Goal: Task Accomplishment & Management: Use online tool/utility

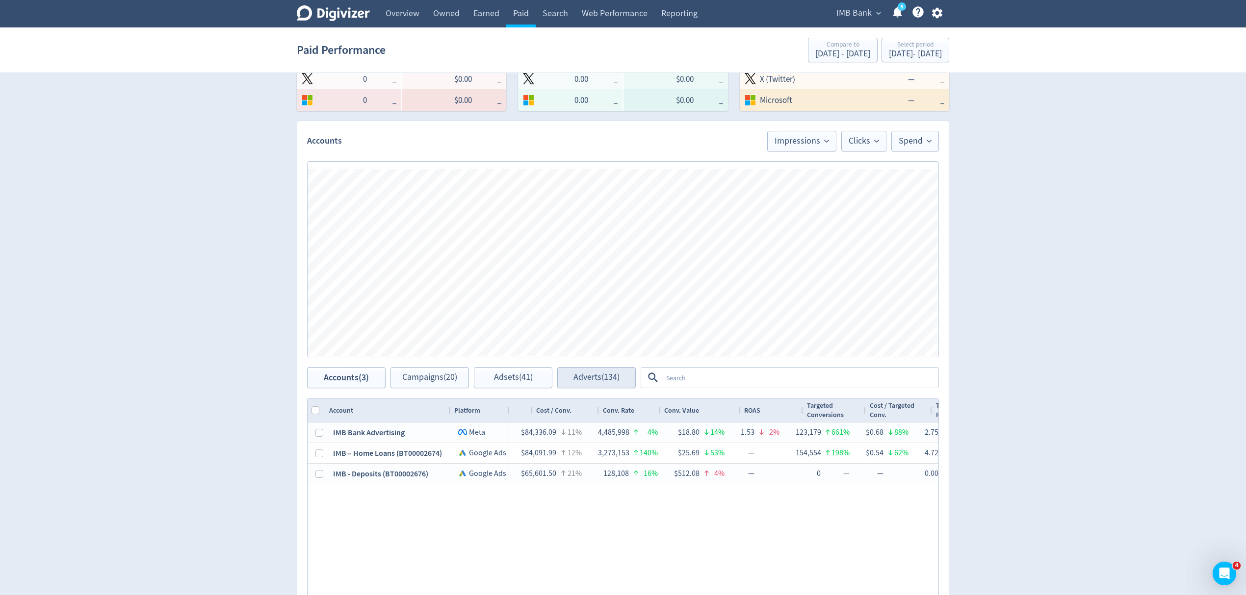
scroll to position [0, 907]
click at [705, 379] on textarea at bounding box center [799, 378] width 275 height 18
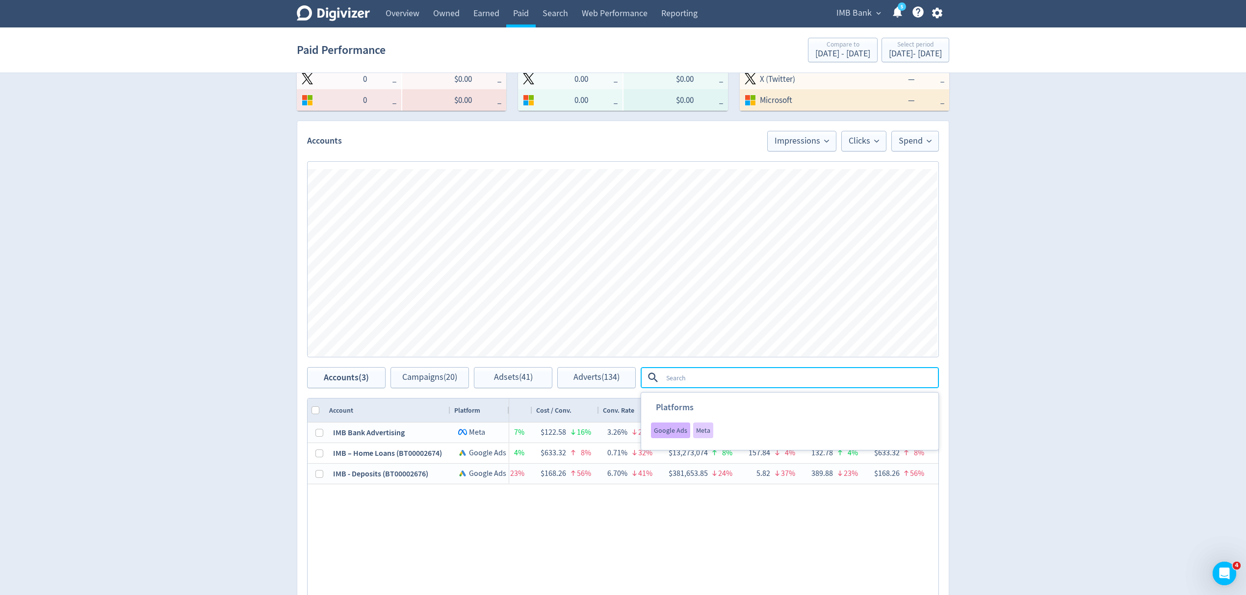
click at [662, 430] on span "Google Ads" at bounding box center [670, 430] width 33 height 7
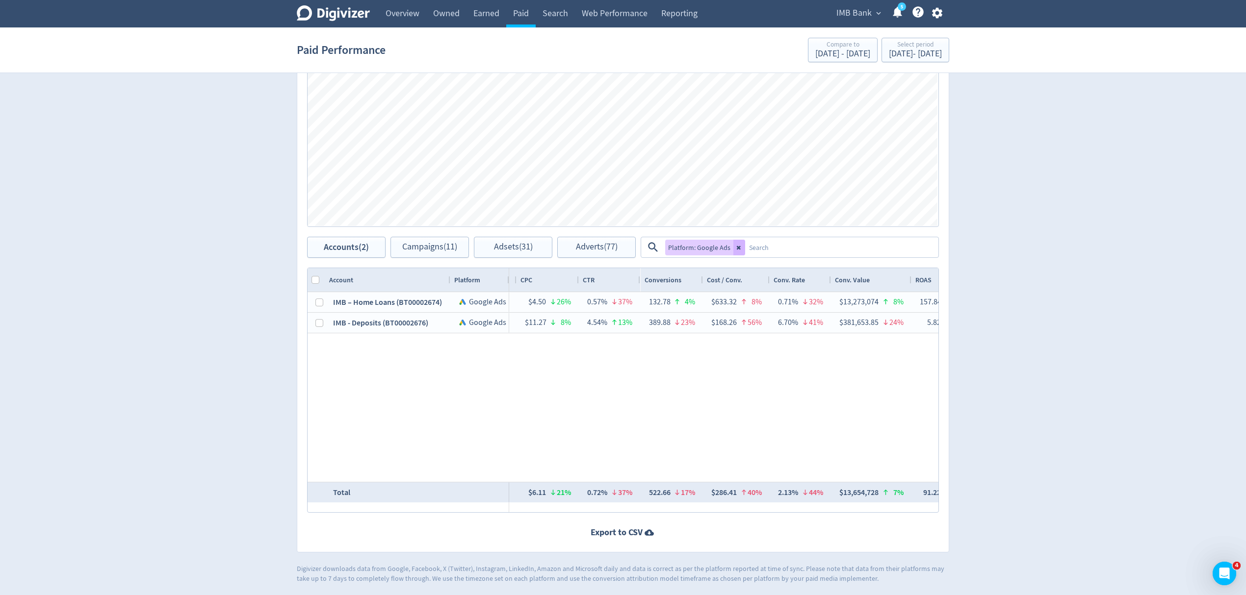
scroll to position [0, 0]
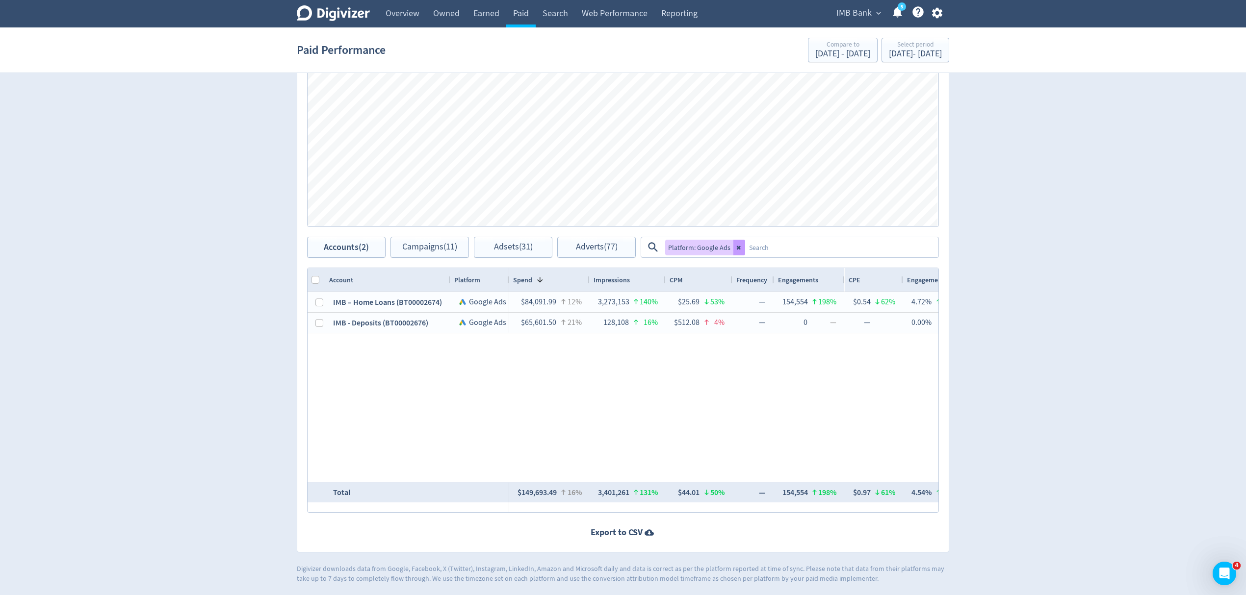
click at [740, 250] on icon at bounding box center [739, 248] width 6 height 6
click at [745, 250] on textarea at bounding box center [841, 247] width 192 height 18
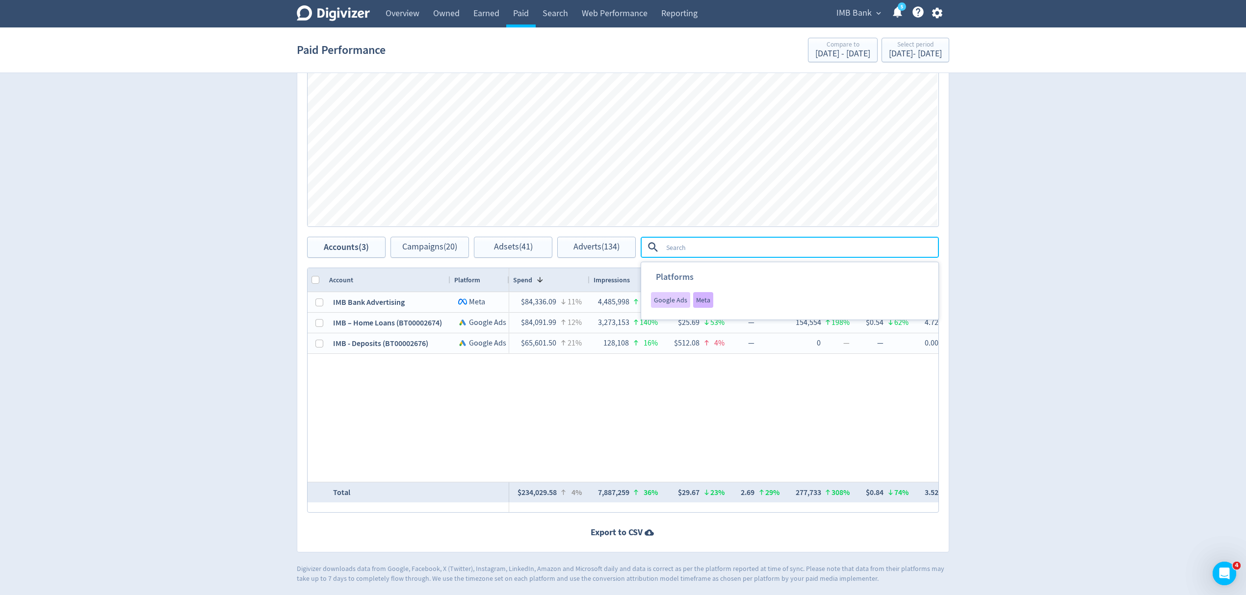
click at [703, 303] on span "Meta" at bounding box center [703, 300] width 14 height 7
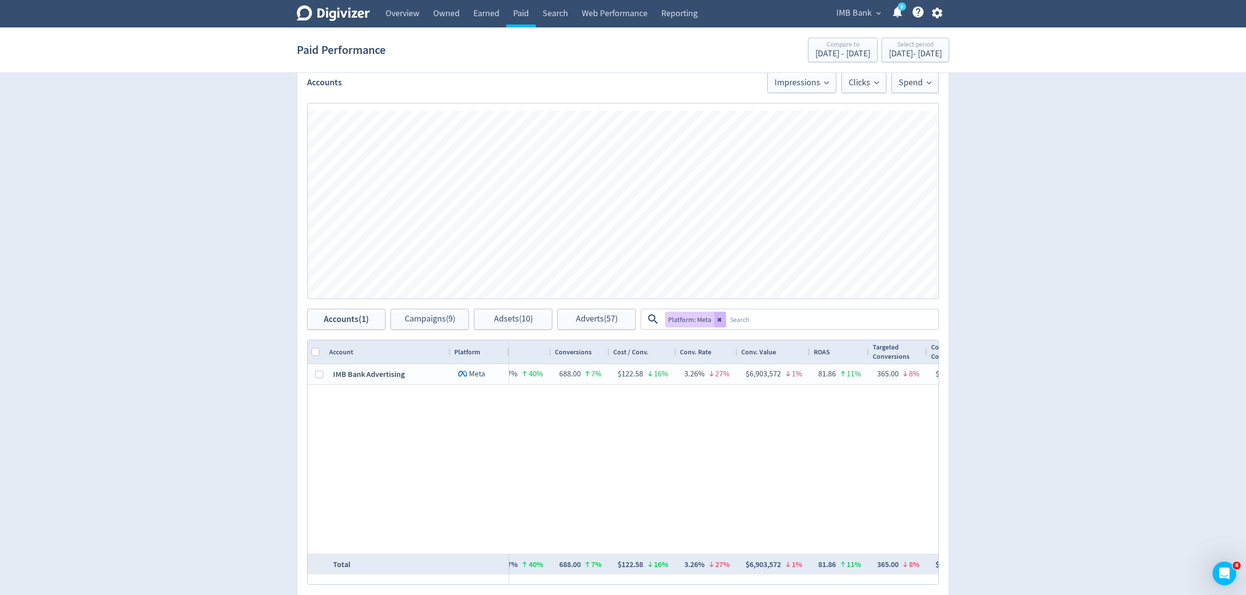
scroll to position [236, 0]
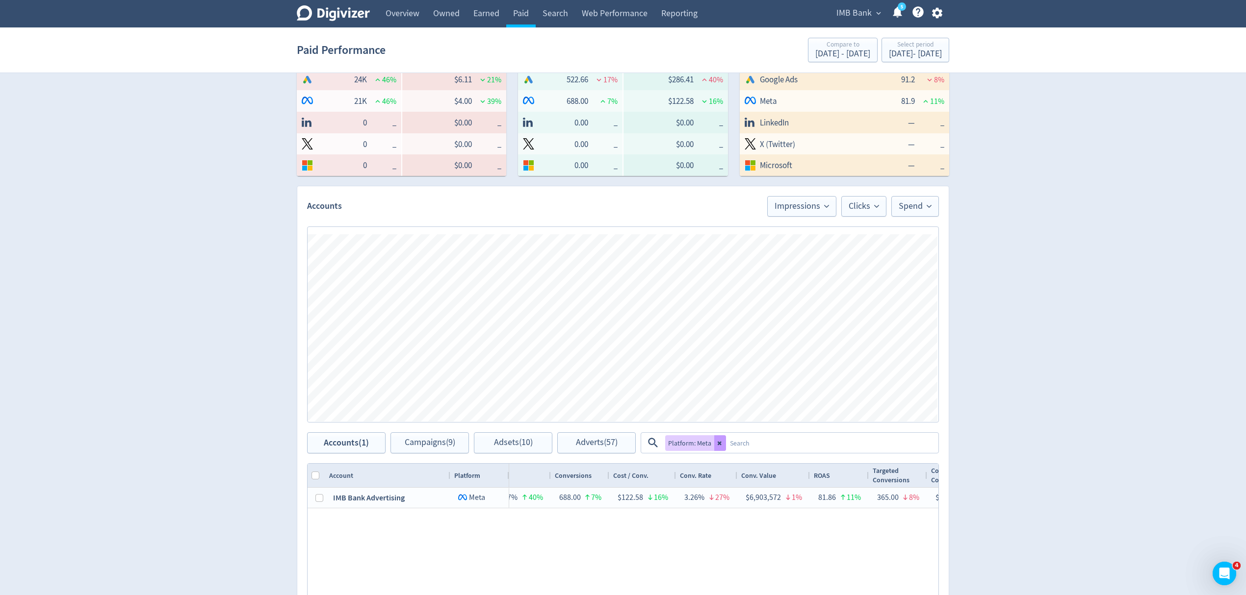
click at [718, 445] on icon at bounding box center [719, 443] width 4 height 4
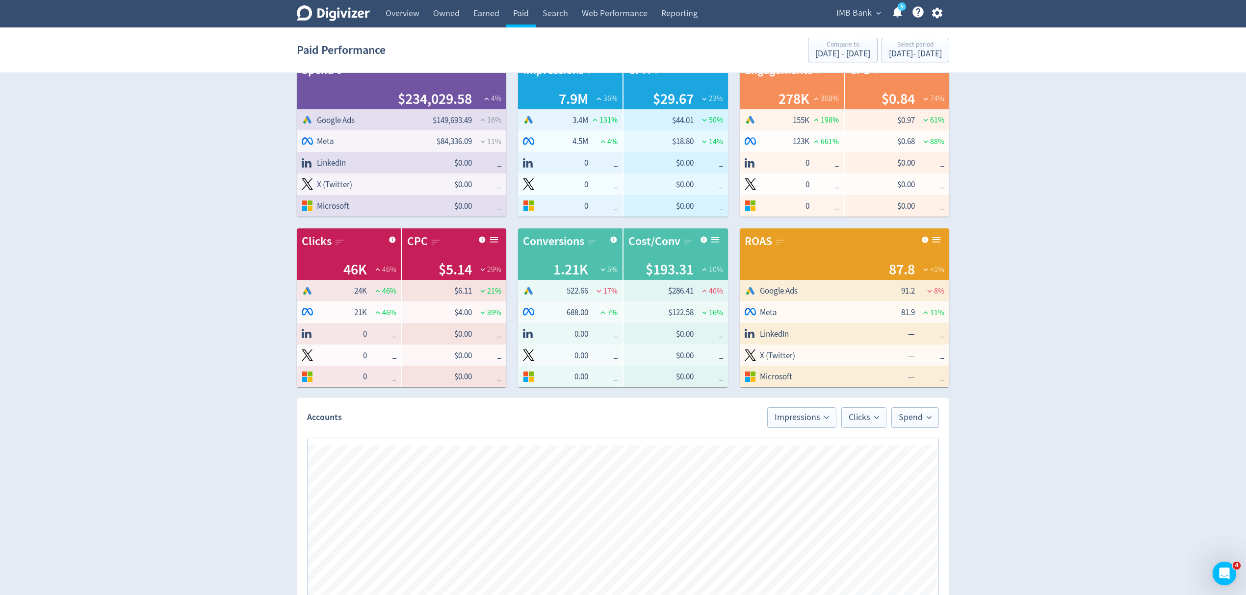
scroll to position [0, 0]
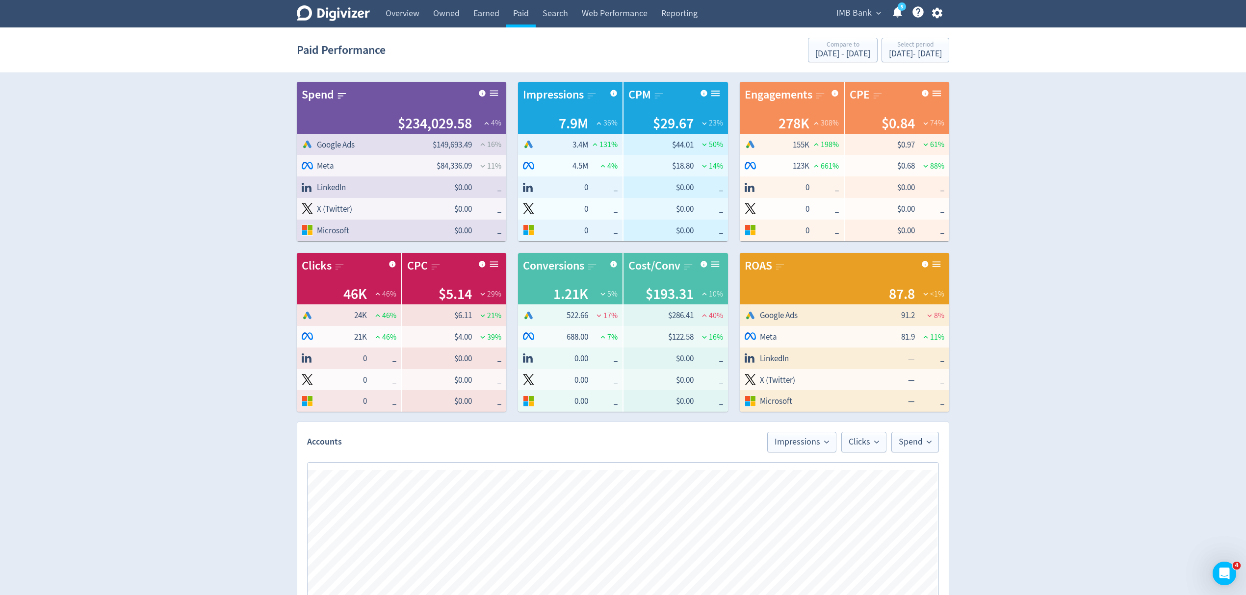
click at [341, 94] on icon at bounding box center [342, 95] width 8 height 5
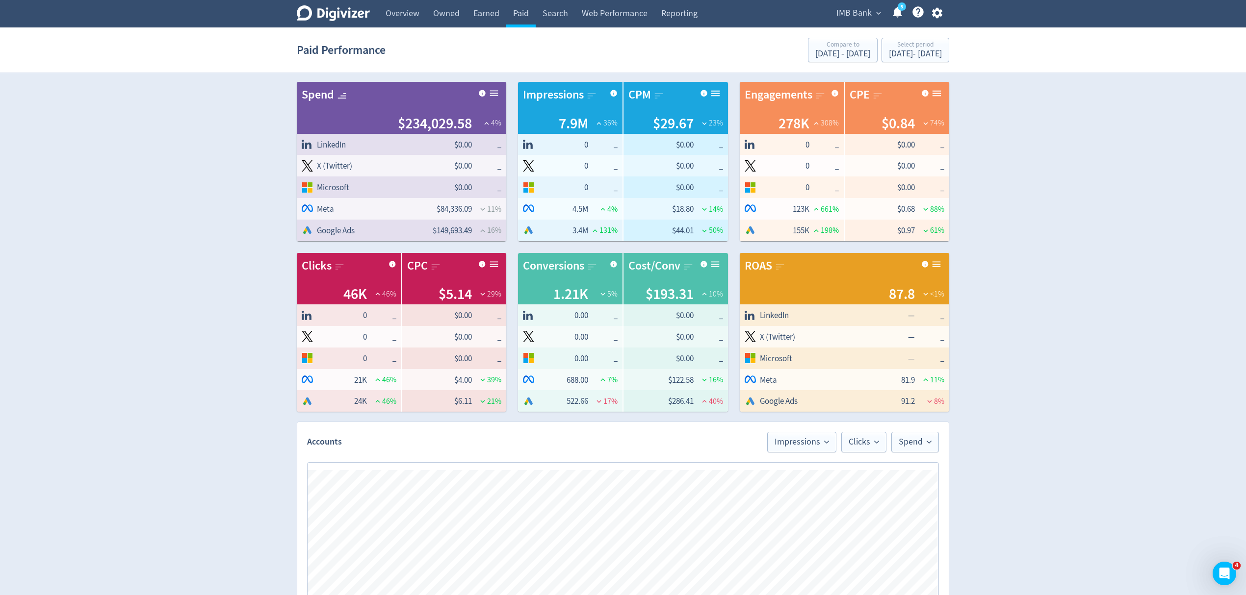
click at [341, 94] on icon at bounding box center [341, 96] width 11 height 11
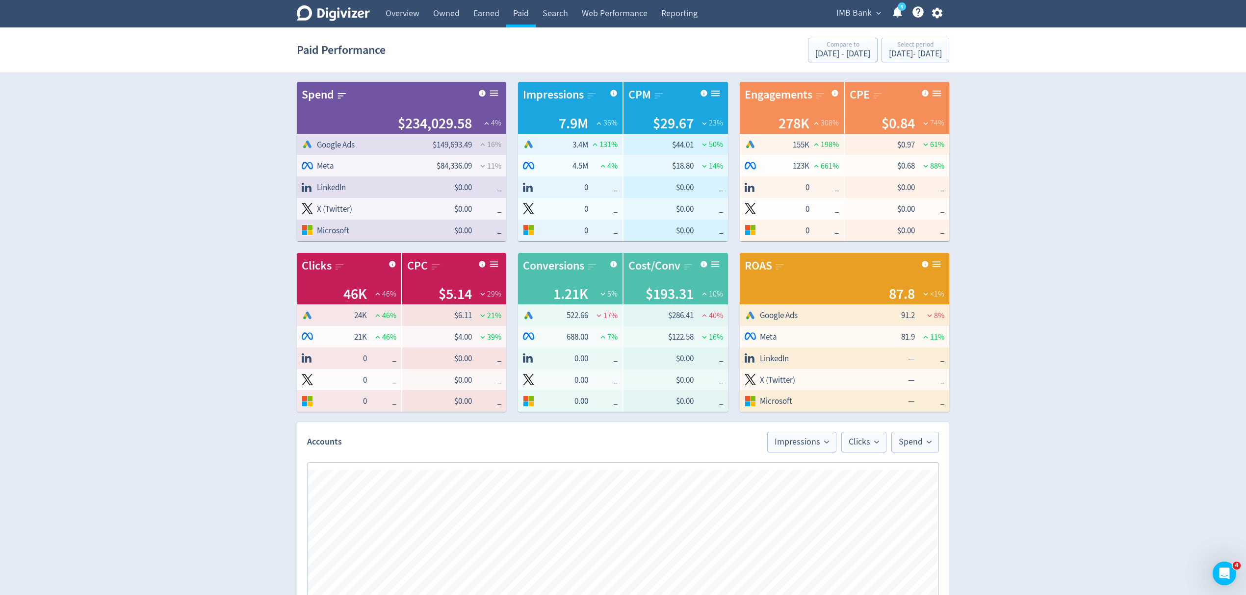
click at [587, 95] on icon at bounding box center [591, 96] width 11 height 11
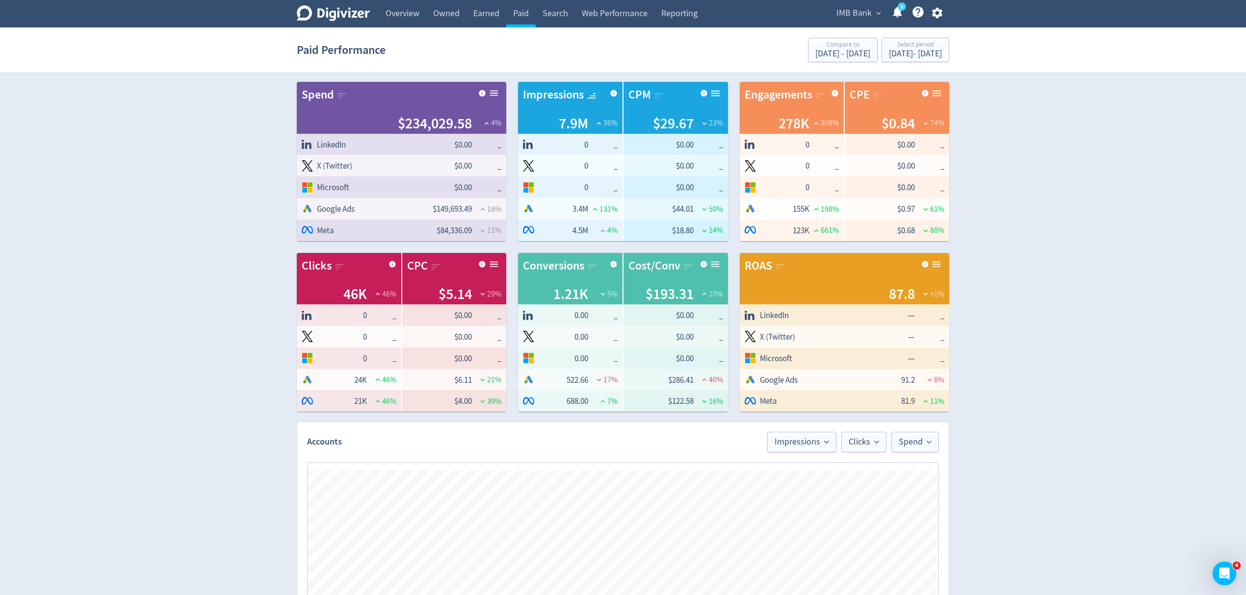
click at [587, 95] on icon at bounding box center [591, 96] width 11 height 11
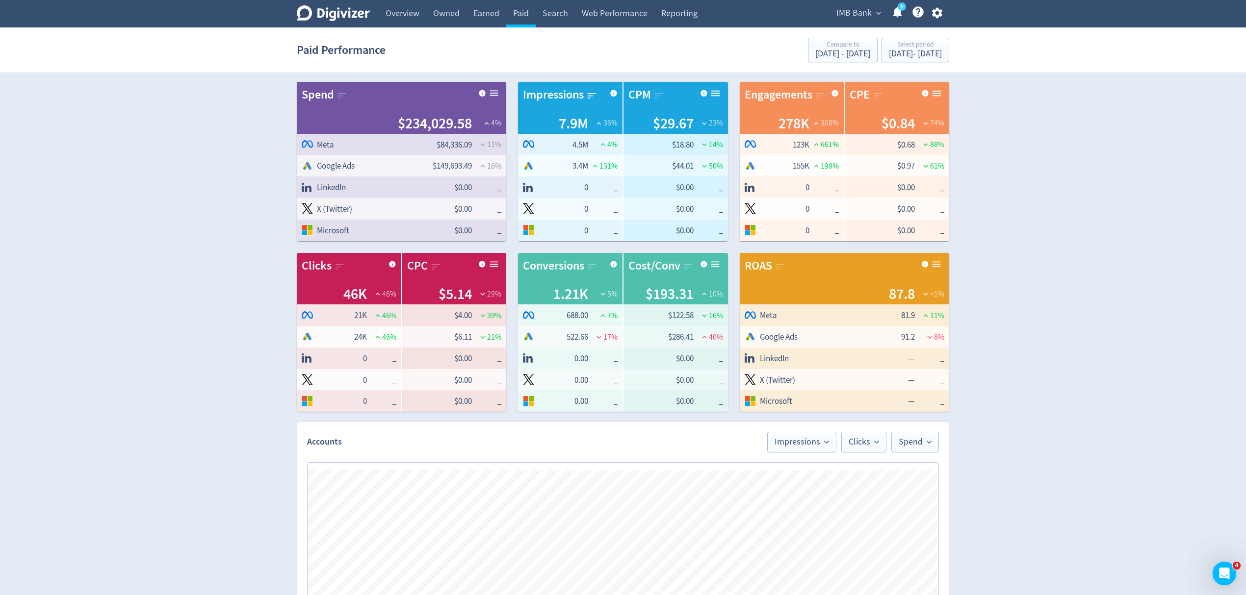
click at [587, 95] on icon at bounding box center [591, 96] width 11 height 11
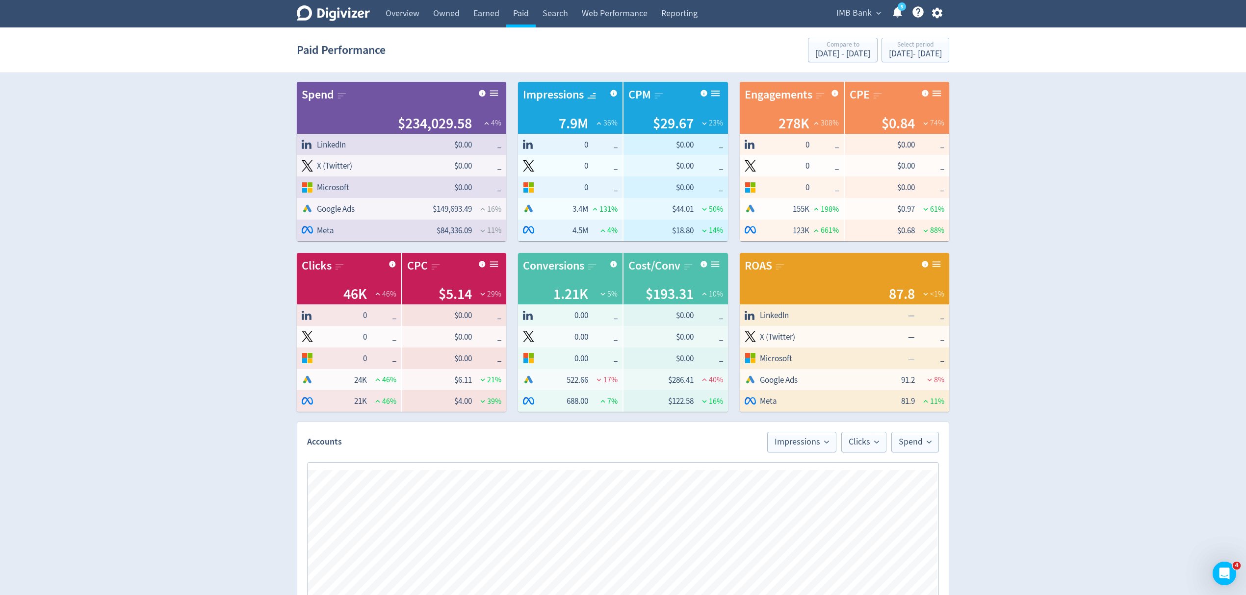
click at [656, 92] on icon at bounding box center [658, 96] width 11 height 11
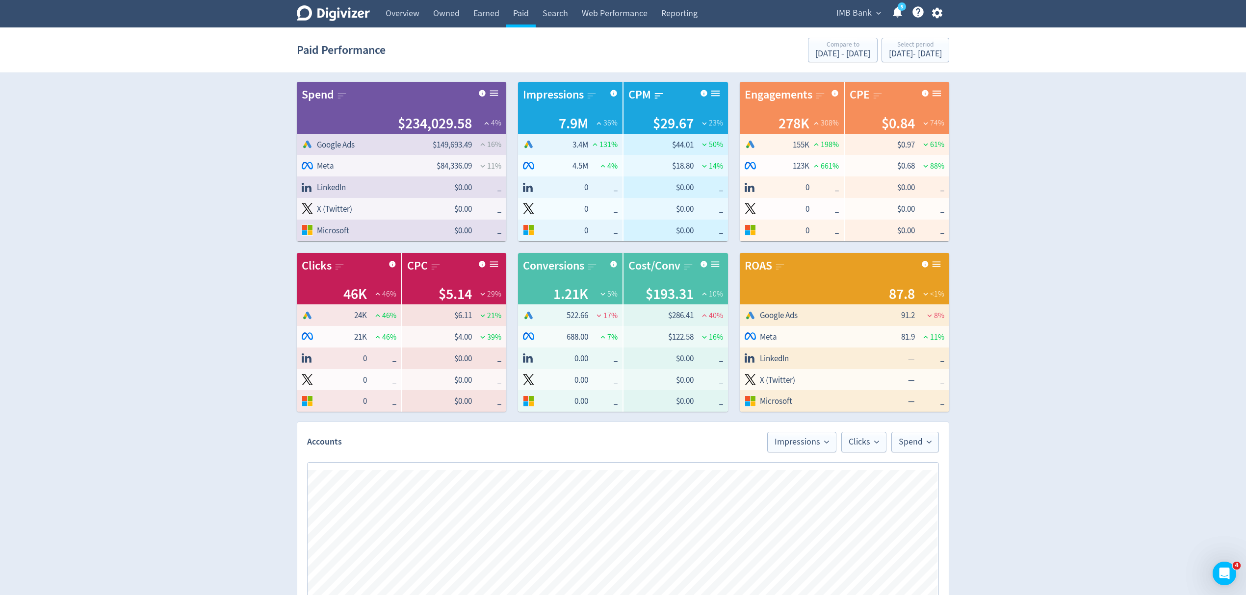
click at [656, 92] on icon at bounding box center [658, 96] width 11 height 11
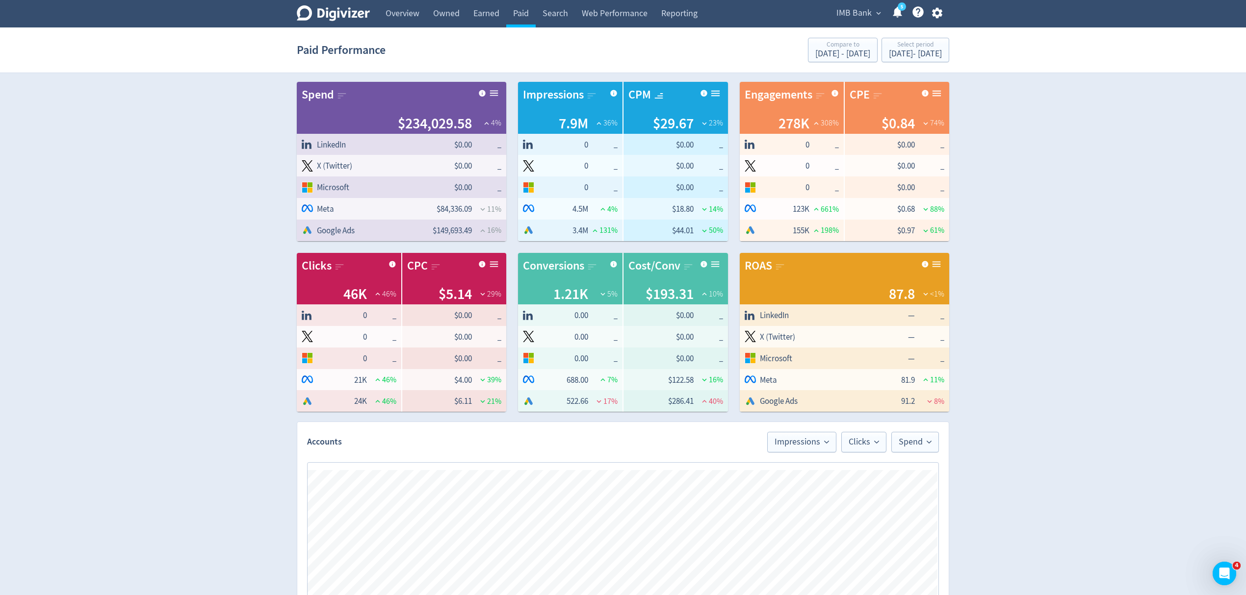
click at [821, 97] on icon at bounding box center [820, 96] width 11 height 11
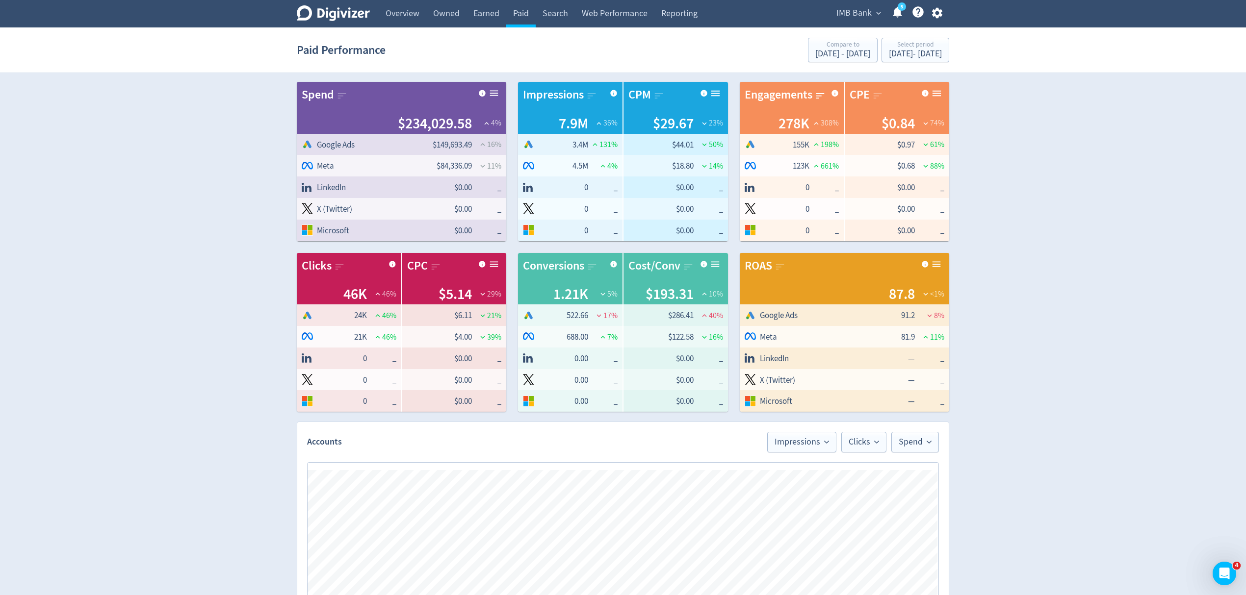
click at [821, 97] on icon at bounding box center [820, 96] width 11 height 11
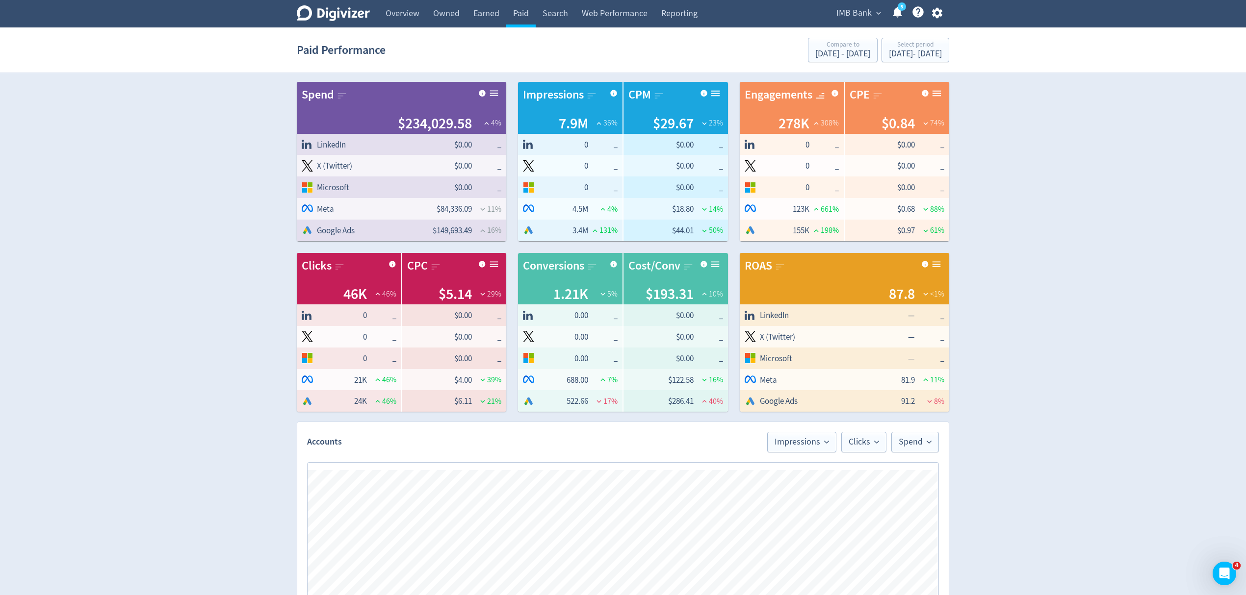
click at [876, 93] on icon at bounding box center [877, 96] width 11 height 11
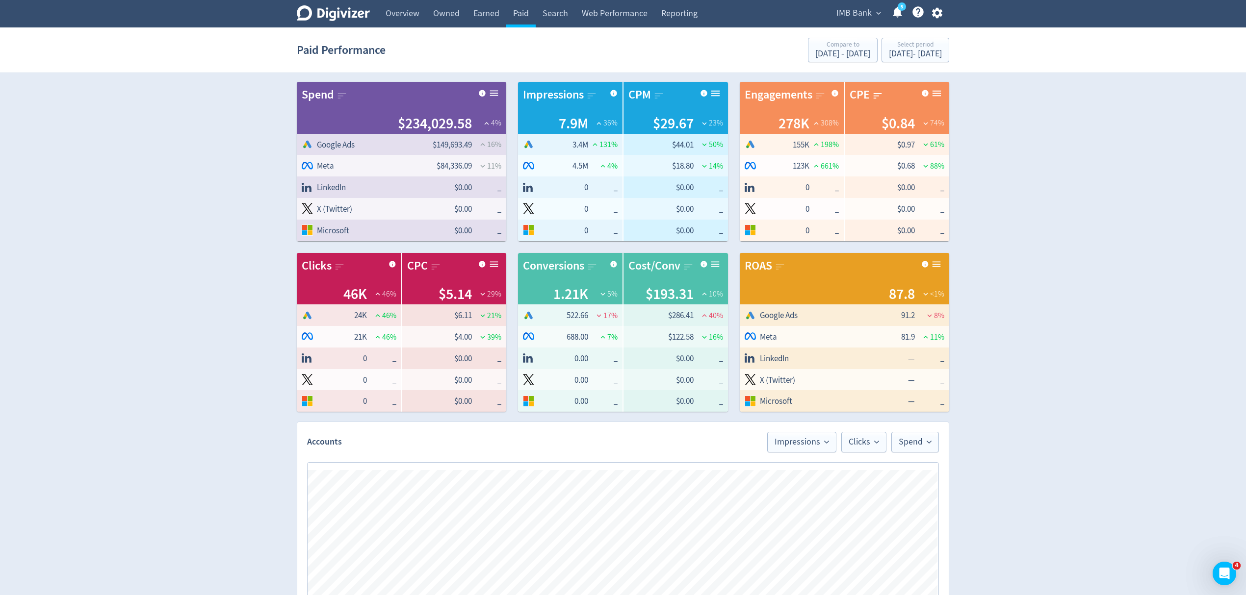
click at [876, 93] on icon at bounding box center [877, 96] width 11 height 11
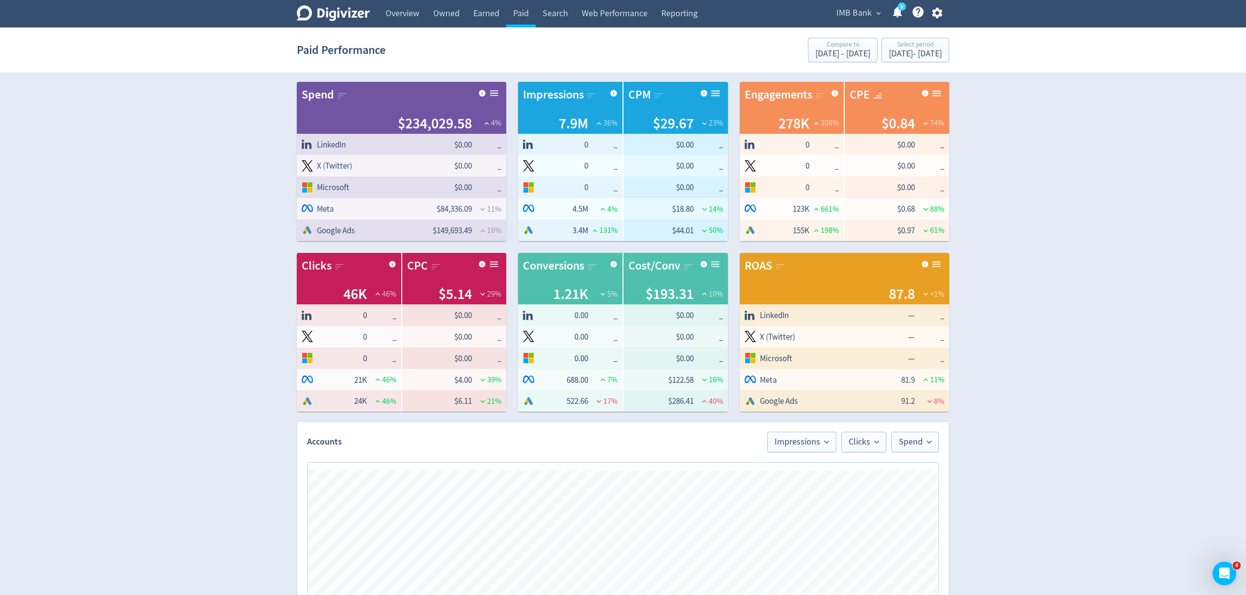
click at [342, 263] on icon at bounding box center [339, 266] width 11 height 11
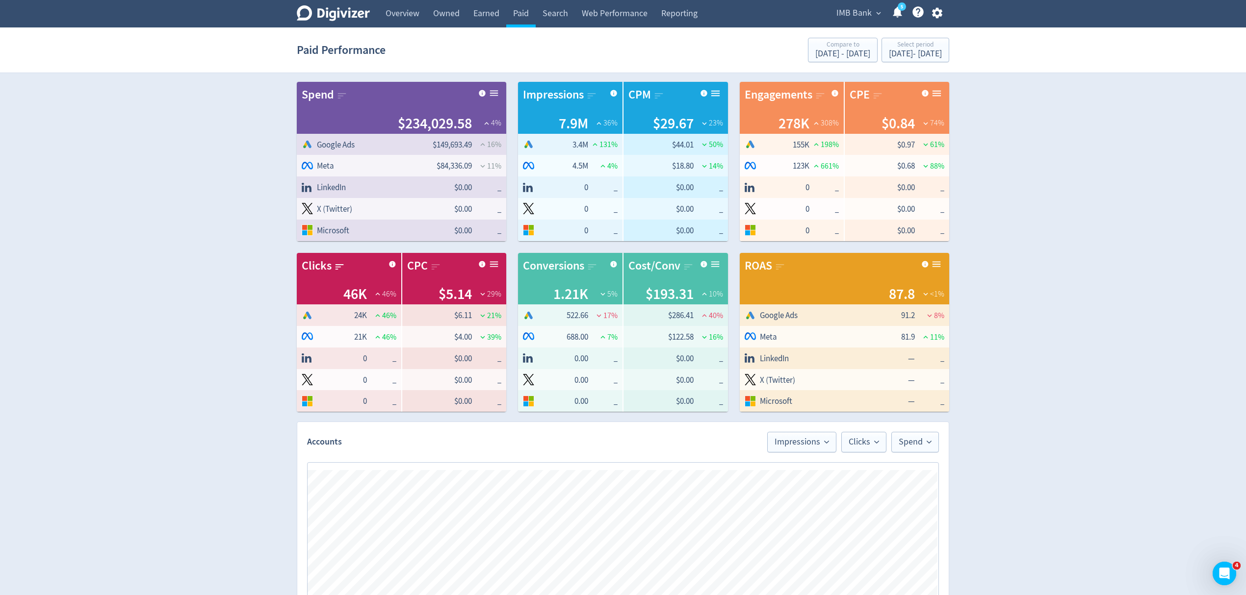
click at [342, 263] on icon at bounding box center [339, 266] width 11 height 11
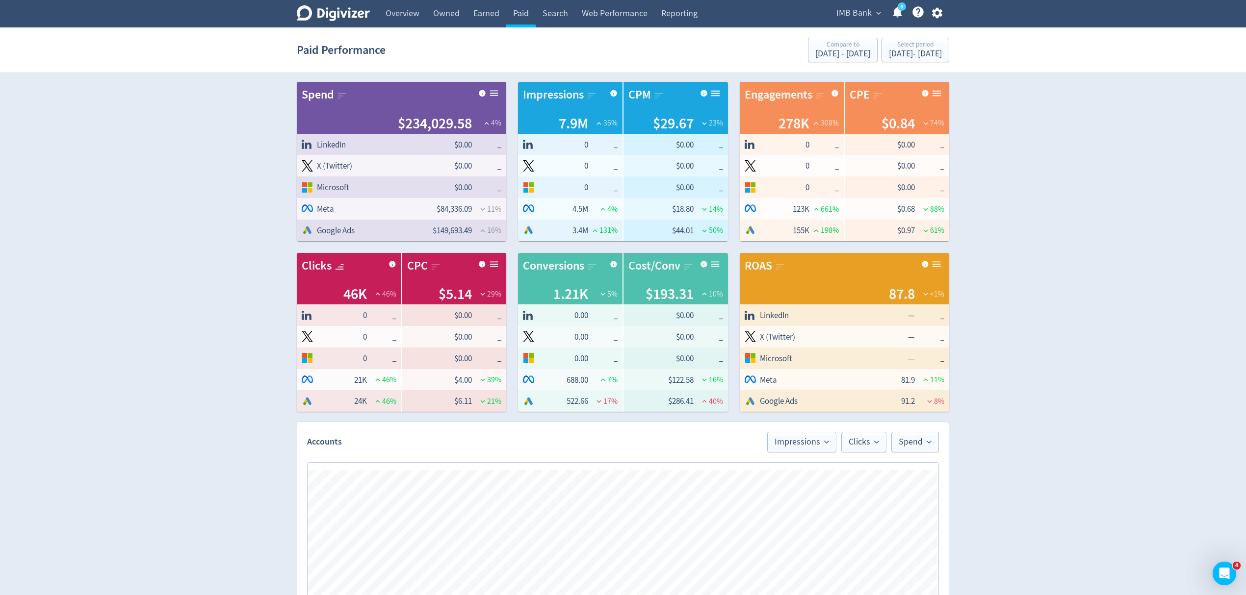
click at [429, 265] on div at bounding box center [433, 266] width 11 height 17
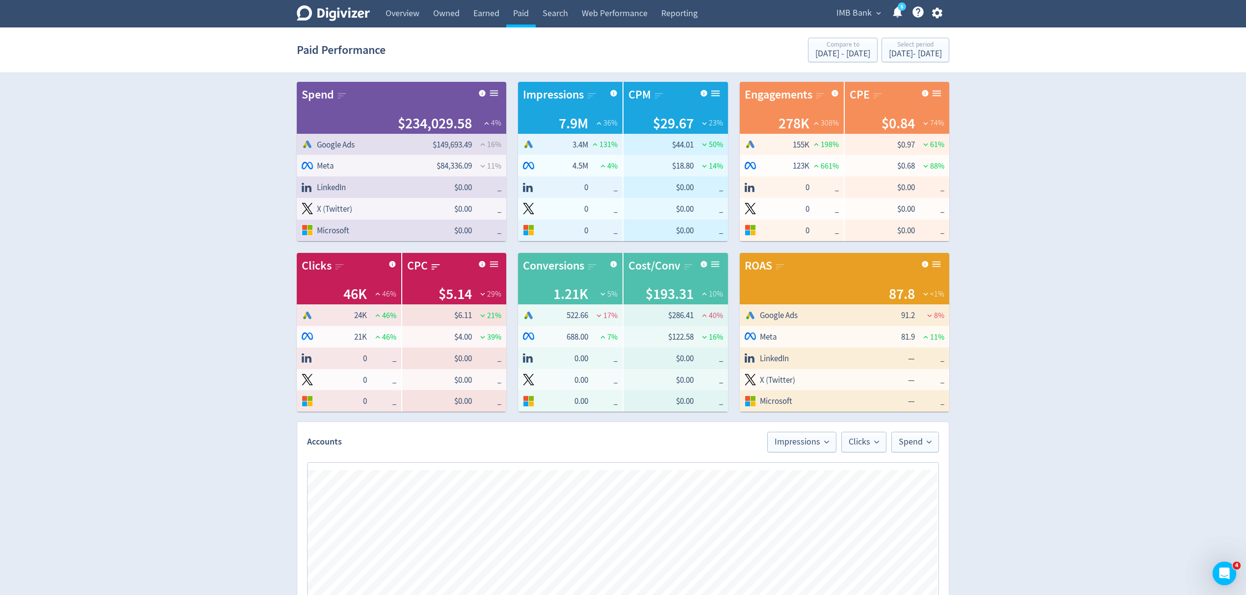
click at [429, 265] on div at bounding box center [433, 266] width 11 height 17
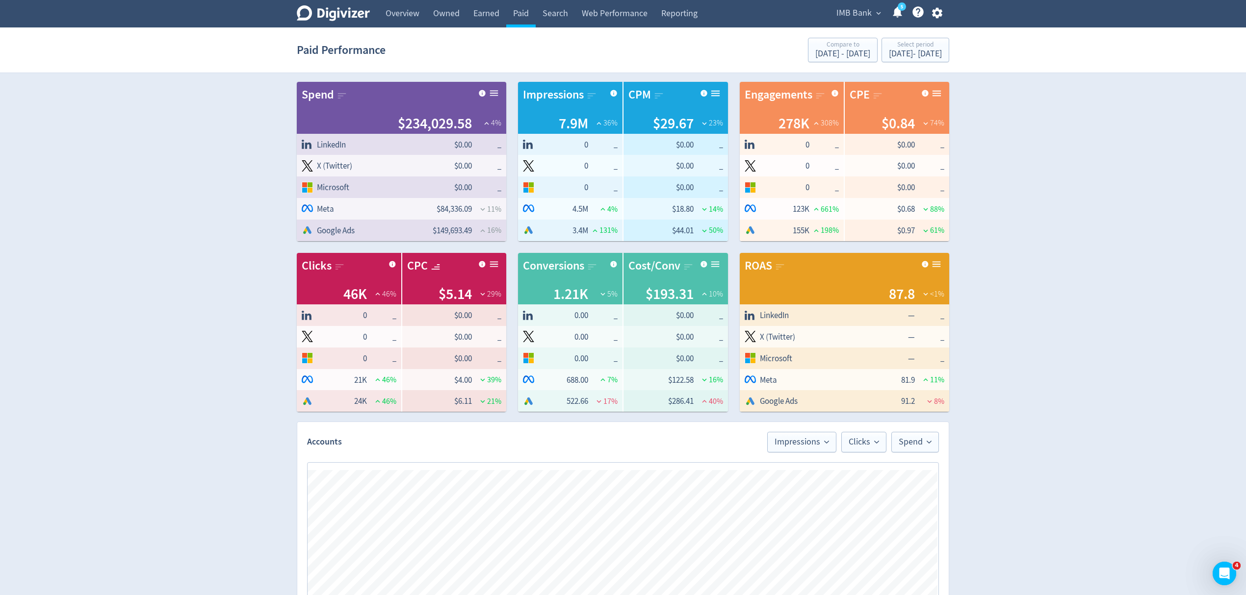
click at [595, 267] on icon at bounding box center [591, 266] width 11 height 11
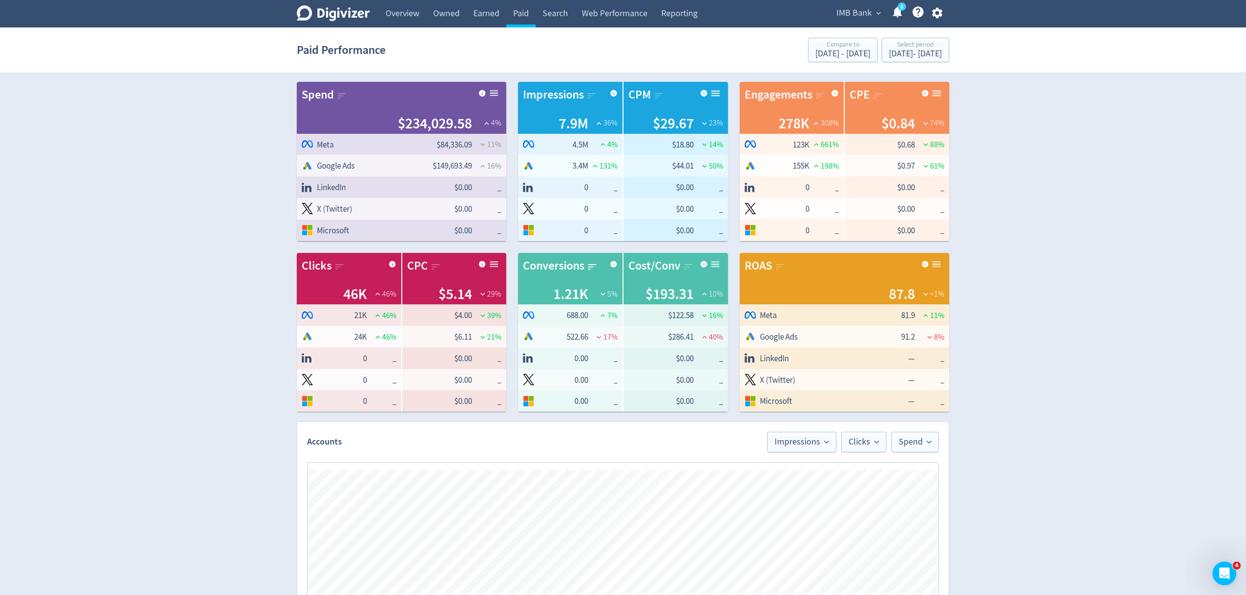
click at [595, 267] on icon at bounding box center [591, 266] width 11 height 11
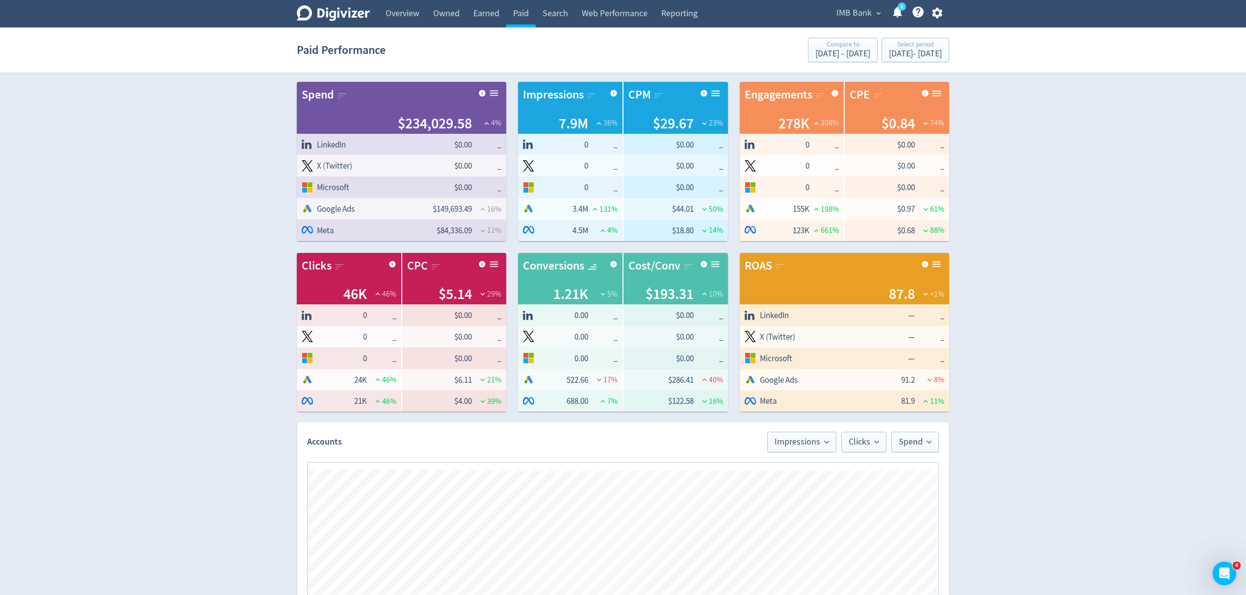
click at [684, 267] on icon at bounding box center [688, 266] width 11 height 11
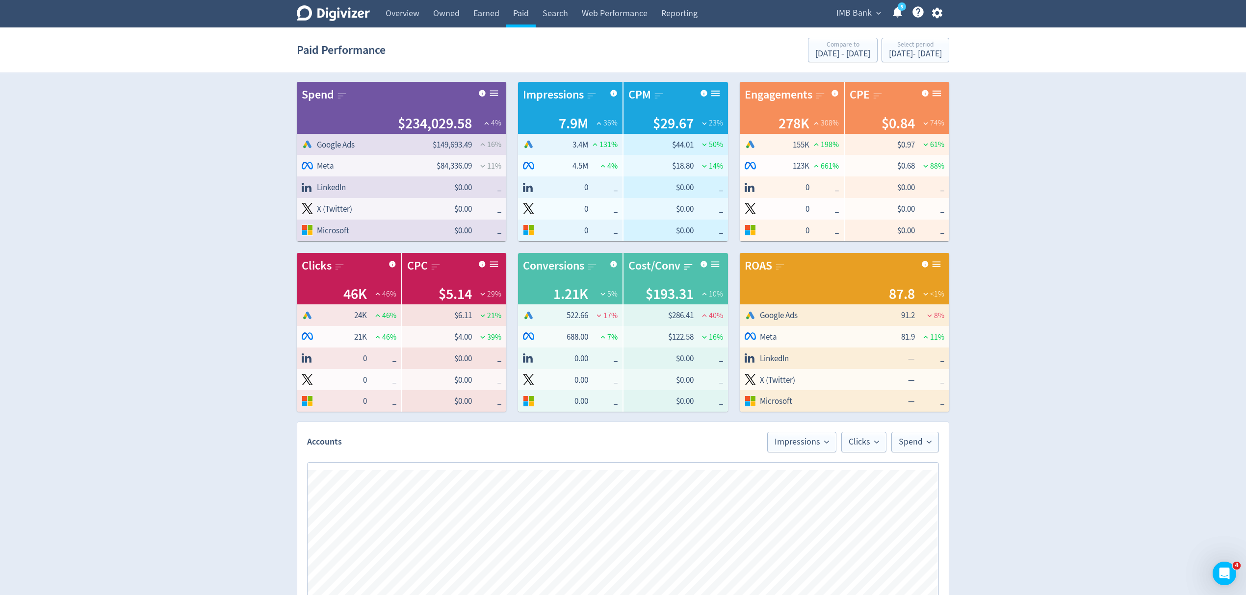
click at [684, 267] on icon at bounding box center [688, 266] width 11 height 11
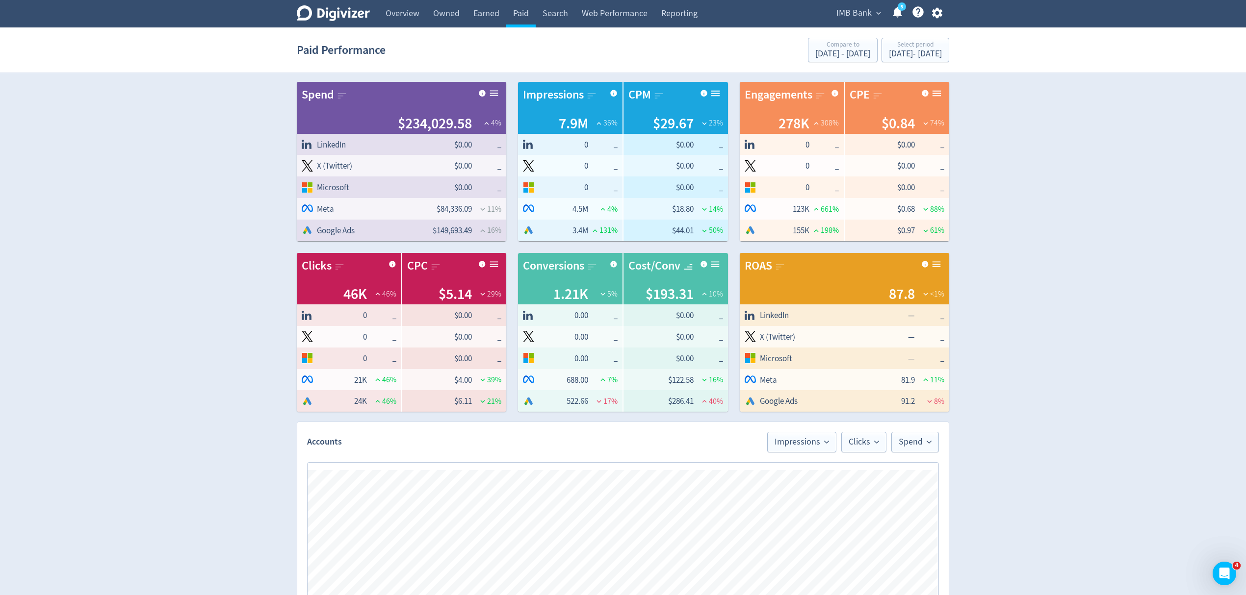
click at [771, 264] on div "ROAS" at bounding box center [757, 266] width 27 height 17
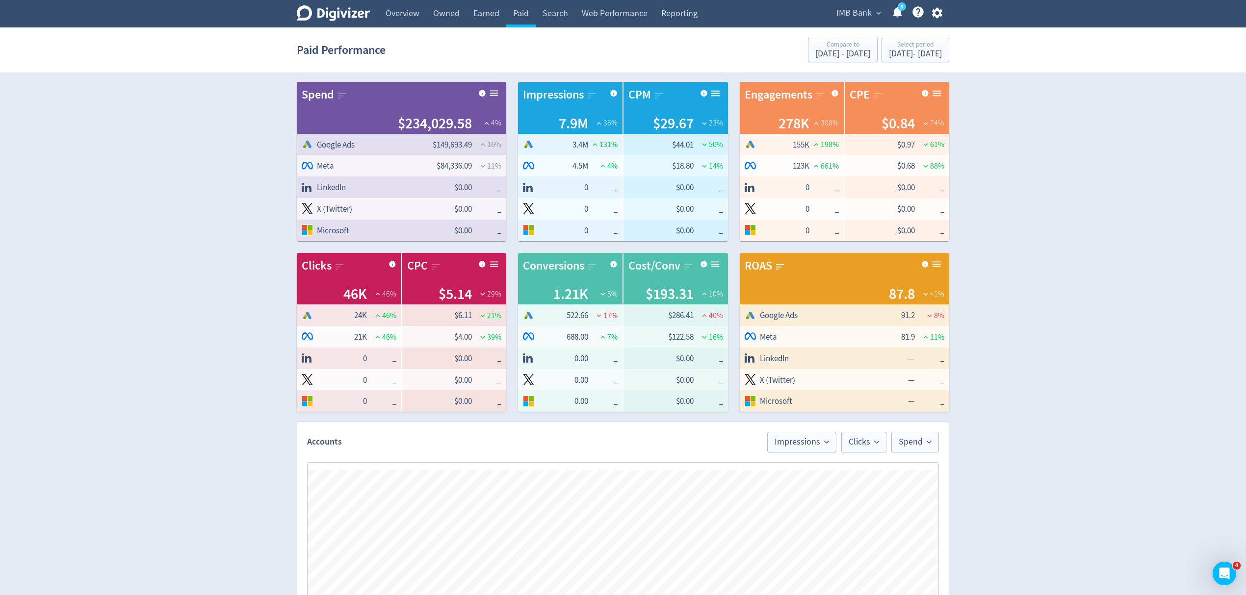
click at [771, 264] on div "ROAS" at bounding box center [757, 266] width 27 height 17
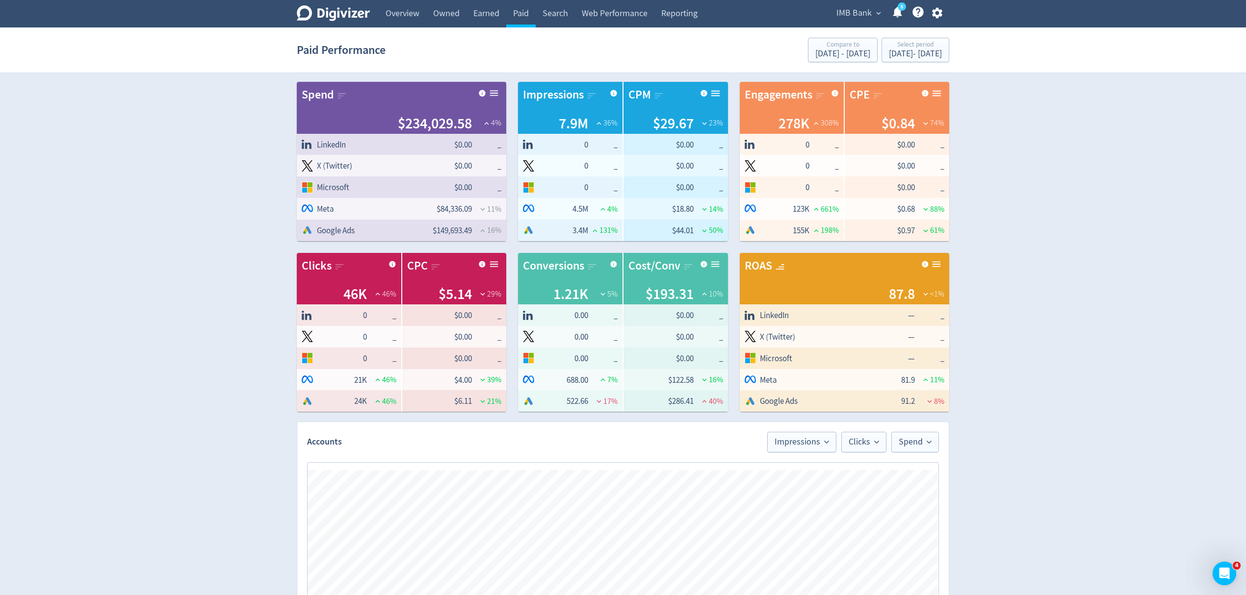
click at [497, 95] on icon at bounding box center [493, 93] width 11 height 11
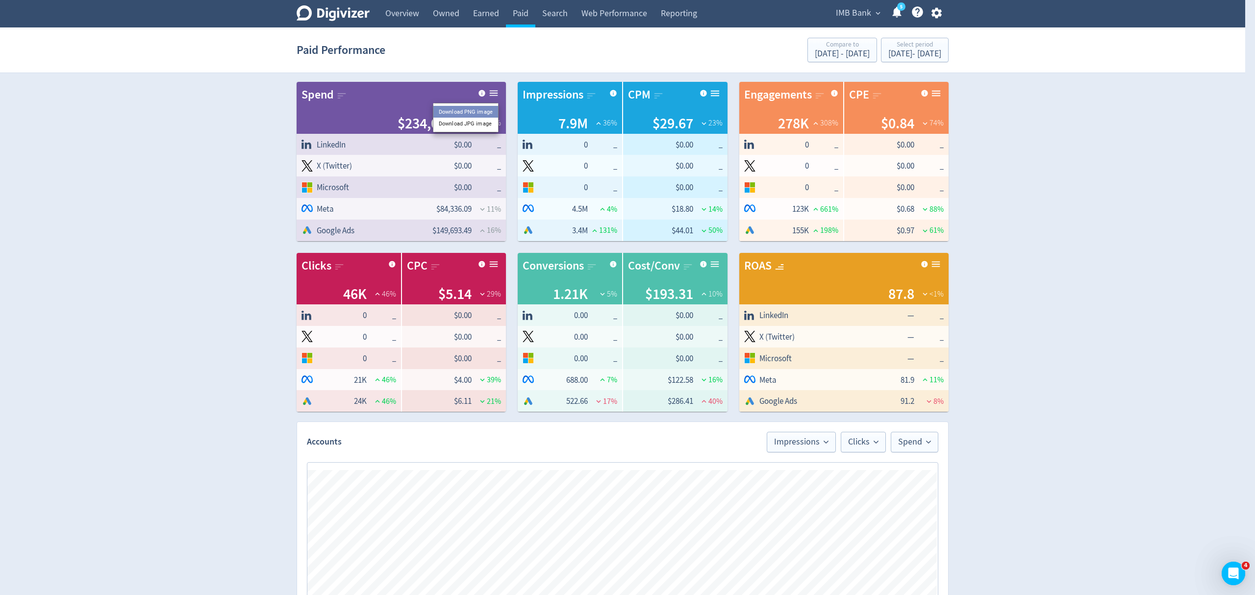
click at [469, 114] on li "Download PNG image" at bounding box center [465, 112] width 65 height 12
